Goal: Register for event/course

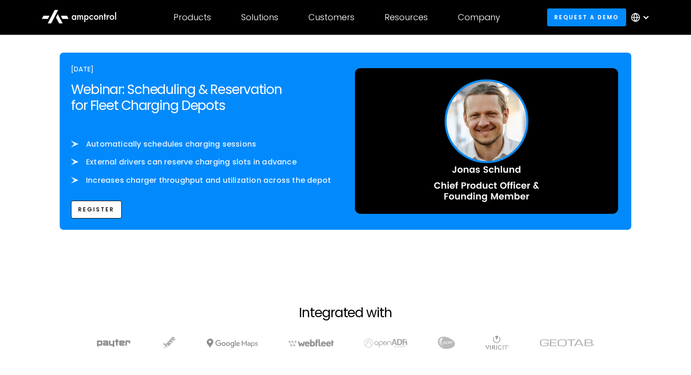
scroll to position [1500, 0]
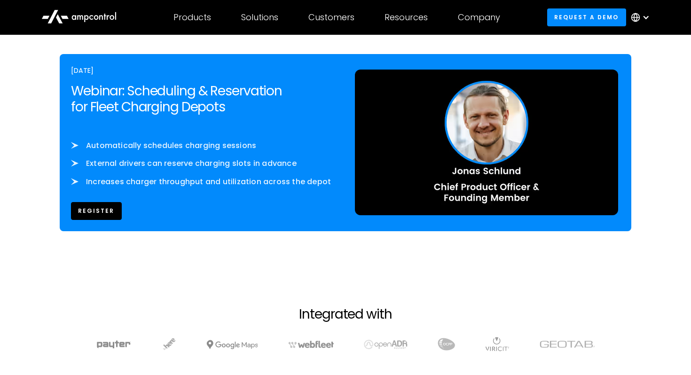
click at [110, 214] on link "REgister" at bounding box center [96, 210] width 51 height 17
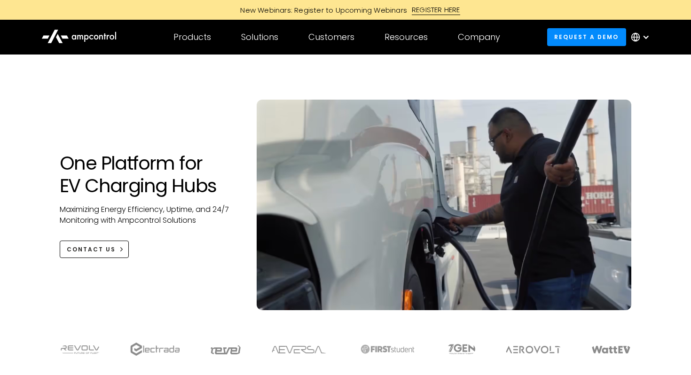
click at [435, 2] on div "New Webinars: Register to Upcoming Webinars REGISTER HERE" at bounding box center [345, 10] width 691 height 20
click at [435, 7] on div "REGISTER HERE" at bounding box center [436, 10] width 48 height 10
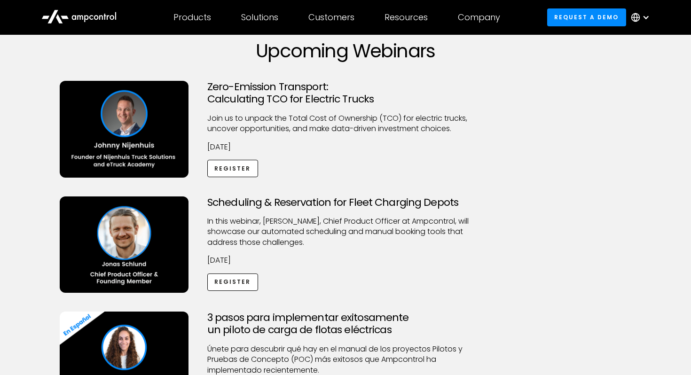
scroll to position [40, 0]
